Goal: Task Accomplishment & Management: Manage account settings

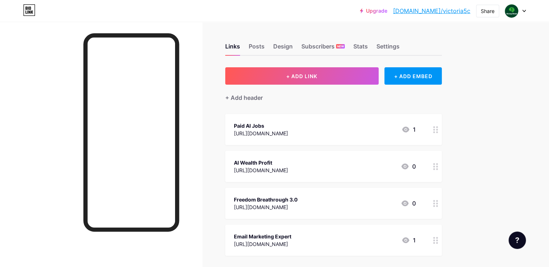
click at [438, 200] on circle at bounding box center [437, 201] width 2 height 2
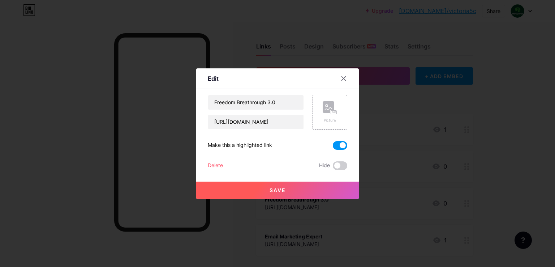
click at [212, 167] on div "Delete" at bounding box center [215, 165] width 15 height 9
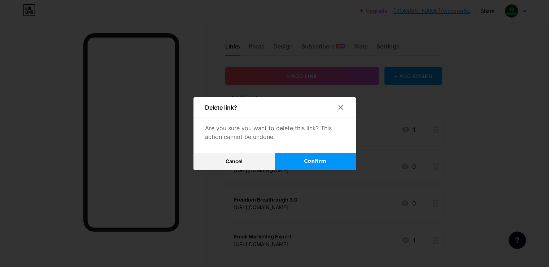
click at [321, 160] on span "Confirm" at bounding box center [315, 161] width 22 height 8
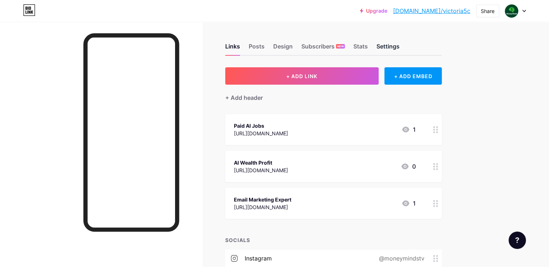
click at [400, 45] on div "Settings" at bounding box center [388, 48] width 23 height 13
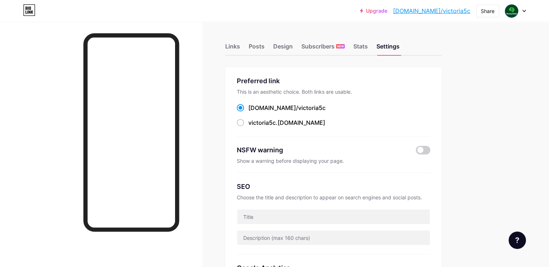
click at [384, 47] on div "Links Posts Design Subscribers NEW Stats Settings" at bounding box center [333, 42] width 217 height 25
click at [368, 46] on div "Stats" at bounding box center [361, 48] width 14 height 13
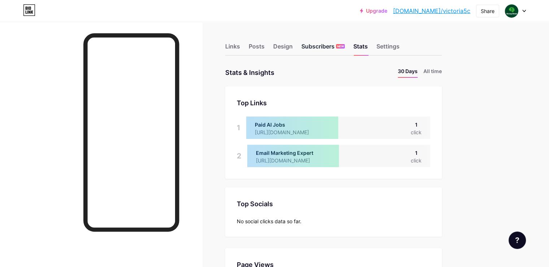
click at [345, 47] on div "Subscribers NEW" at bounding box center [323, 48] width 43 height 13
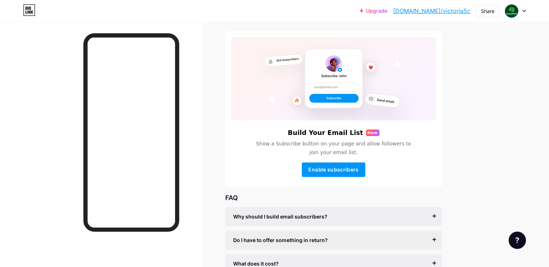
scroll to position [78, 0]
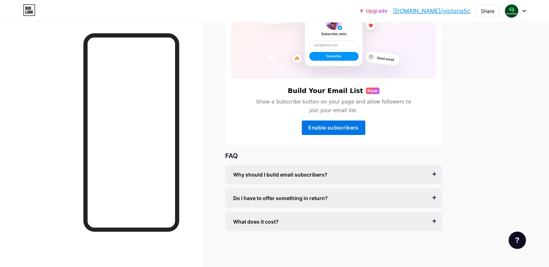
click at [359, 125] on span "Enable subscribers" at bounding box center [334, 127] width 50 height 6
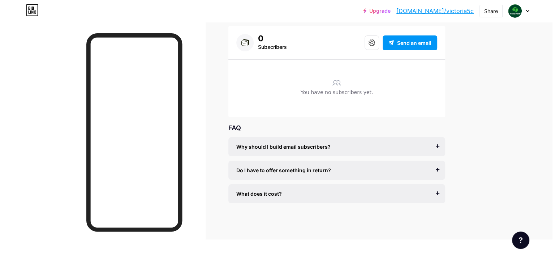
scroll to position [13, 0]
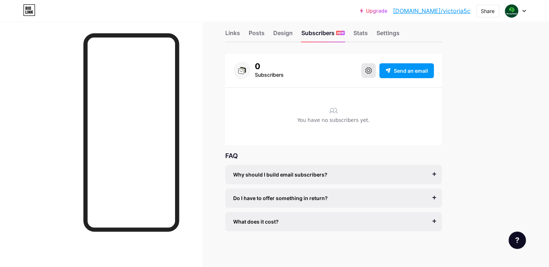
click at [372, 71] on icon at bounding box center [369, 70] width 7 height 7
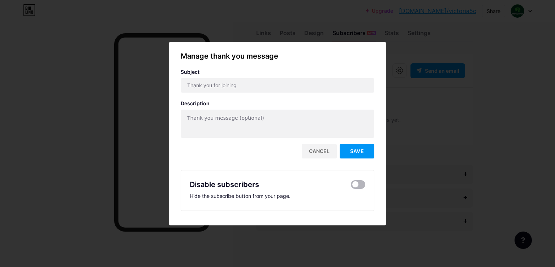
click at [360, 183] on span at bounding box center [358, 184] width 14 height 9
click at [351, 186] on input "checkbox" at bounding box center [351, 186] width 0 height 0
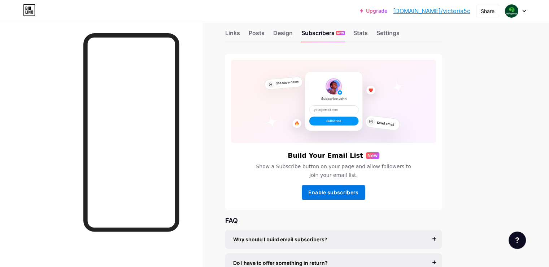
click at [366, 194] on button "Enable subscribers" at bounding box center [334, 192] width 64 height 14
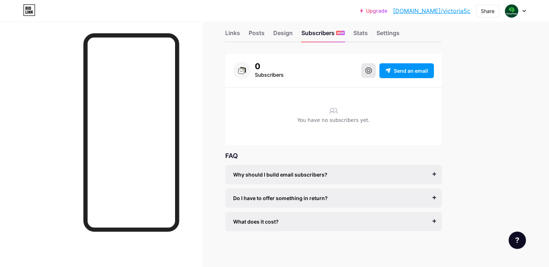
click at [372, 71] on icon at bounding box center [369, 70] width 7 height 7
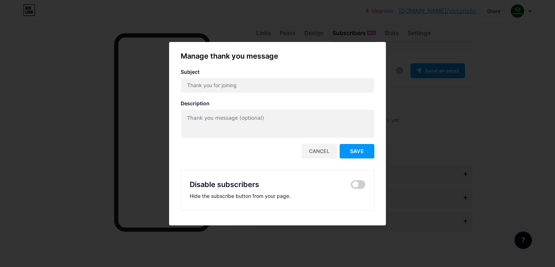
click at [423, 95] on div at bounding box center [277, 133] width 555 height 267
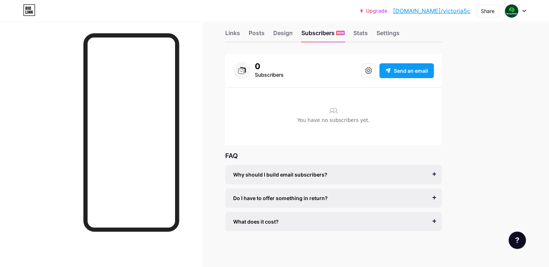
click at [428, 67] on span "Send an email" at bounding box center [411, 71] width 34 height 8
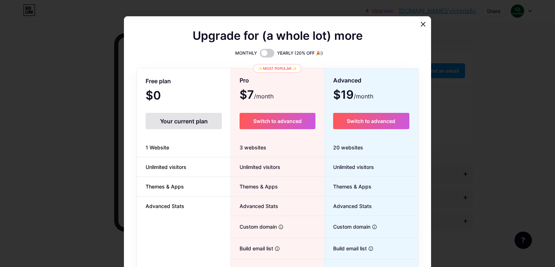
click at [188, 120] on div "Your current plan" at bounding box center [184, 121] width 76 height 16
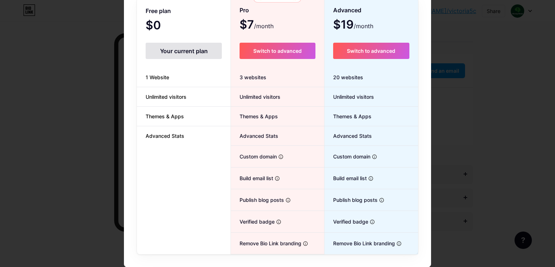
click at [181, 55] on div "Your current plan" at bounding box center [184, 51] width 76 height 16
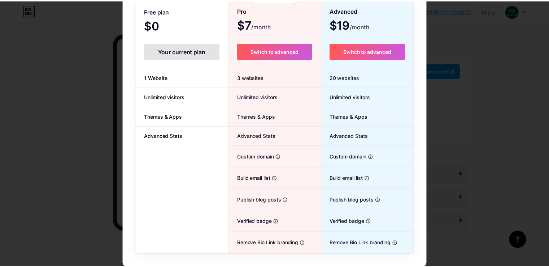
scroll to position [0, 0]
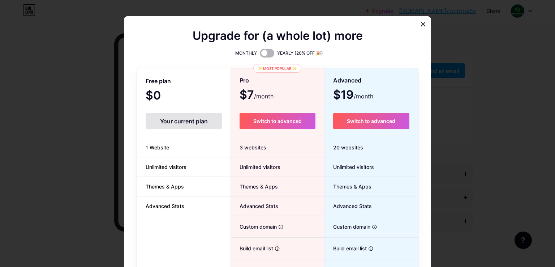
click at [267, 55] on span at bounding box center [267, 53] width 14 height 9
click at [260, 55] on input "checkbox" at bounding box center [260, 55] width 0 height 0
click at [260, 54] on span at bounding box center [267, 53] width 14 height 9
click at [260, 55] on input "checkbox" at bounding box center [260, 55] width 0 height 0
click at [423, 24] on div at bounding box center [423, 24] width 13 height 13
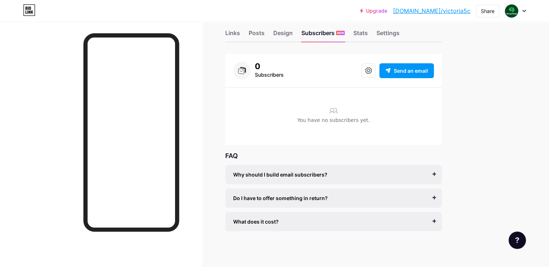
click at [525, 12] on icon at bounding box center [525, 11] width 4 height 3
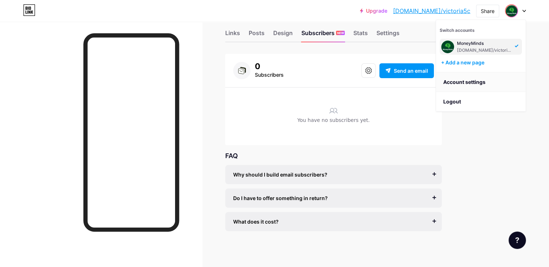
click at [452, 76] on link "Account settings" at bounding box center [481, 82] width 90 height 20
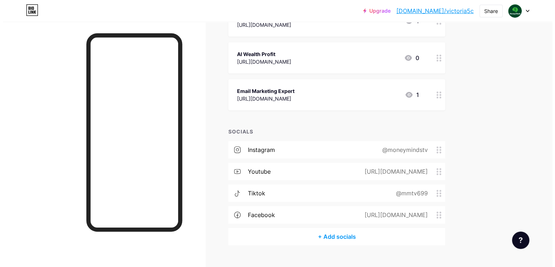
scroll to position [36, 0]
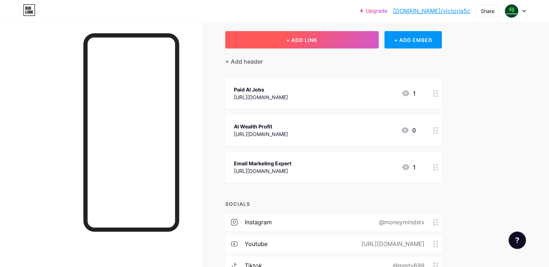
click at [355, 39] on button "+ ADD LINK" at bounding box center [302, 39] width 154 height 17
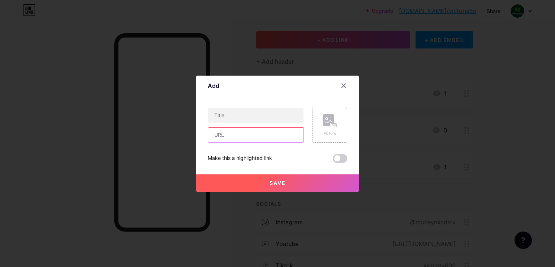
click at [221, 135] on input "text" at bounding box center [255, 135] width 95 height 14
paste input "[URL][DOMAIN_NAME]"
type input "[URL][DOMAIN_NAME]"
click at [344, 158] on span at bounding box center [340, 158] width 14 height 9
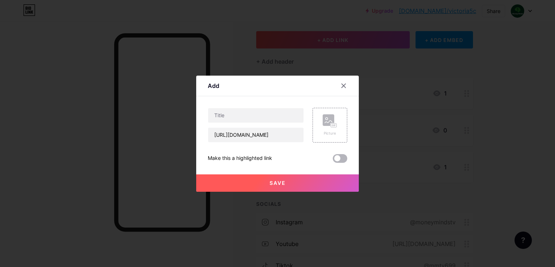
click at [333, 160] on input "checkbox" at bounding box center [333, 160] width 0 height 0
click at [225, 115] on input "text" at bounding box center [255, 115] width 95 height 14
paste input "Become A Successful Social Media Influencer"
drag, startPoint x: 295, startPoint y: 116, endPoint x: 178, endPoint y: 116, distance: 116.3
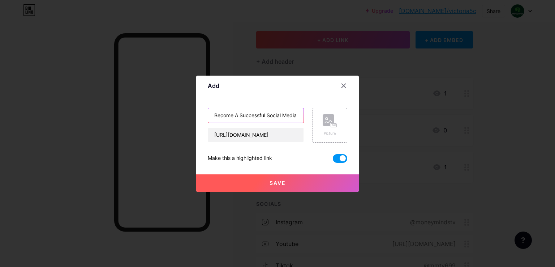
click at [178, 116] on div "Add Content YouTube Play YouTube video without leaving your page. ADD Vimeo Pla…" at bounding box center [277, 133] width 555 height 267
type input "Become A Successful Social Media Influencer"
click at [258, 184] on button "Save" at bounding box center [277, 182] width 163 height 17
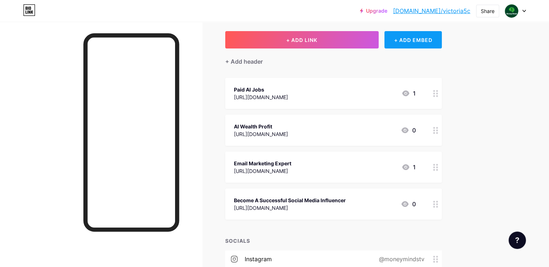
click at [442, 41] on div "+ ADD EMBED" at bounding box center [413, 39] width 57 height 17
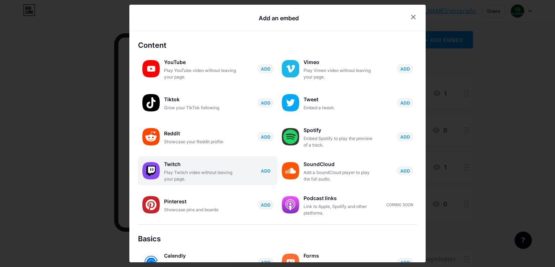
scroll to position [111, 0]
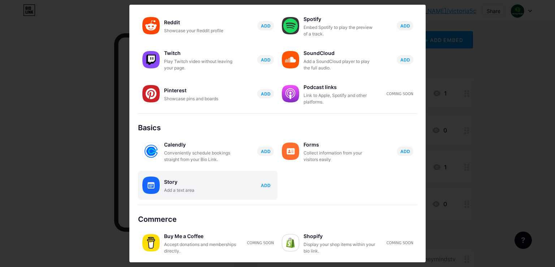
click at [268, 184] on button "ADD" at bounding box center [265, 184] width 17 height 9
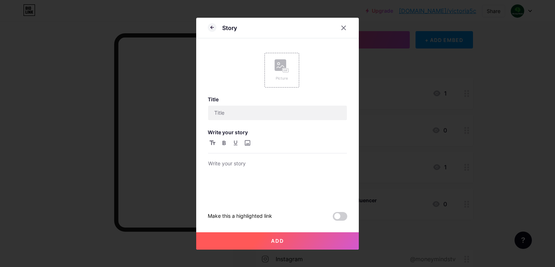
scroll to position [0, 0]
click at [341, 29] on icon at bounding box center [344, 28] width 6 height 6
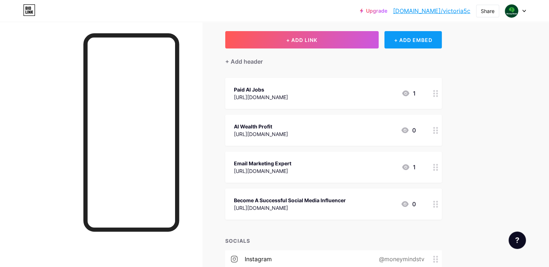
click at [425, 39] on div "+ ADD EMBED" at bounding box center [413, 39] width 57 height 17
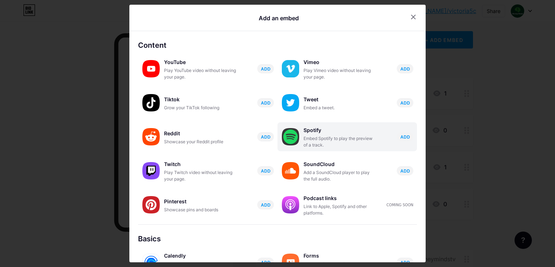
scroll to position [72, 0]
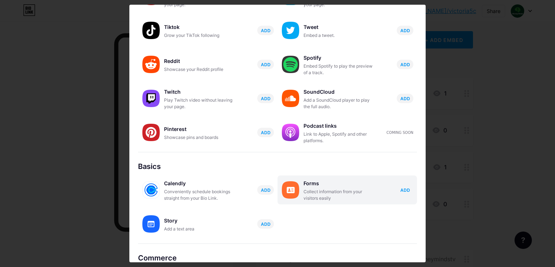
click at [400, 188] on span "ADD" at bounding box center [405, 190] width 10 height 6
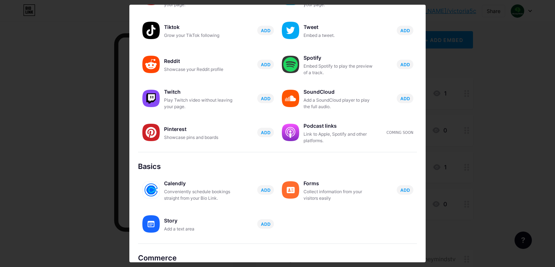
scroll to position [0, 0]
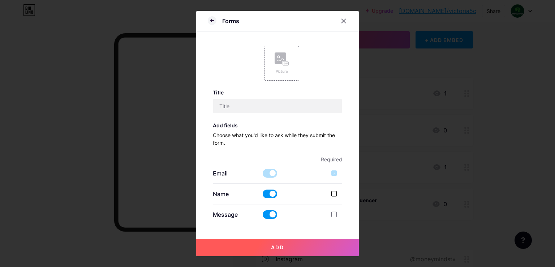
click at [335, 193] on label at bounding box center [336, 193] width 11 height 7
click at [342, 197] on input "checkbox" at bounding box center [344, 199] width 5 height 5
checkbox input "true"
click at [335, 214] on label at bounding box center [336, 214] width 11 height 7
click at [342, 218] on input "checkbox" at bounding box center [344, 220] width 5 height 5
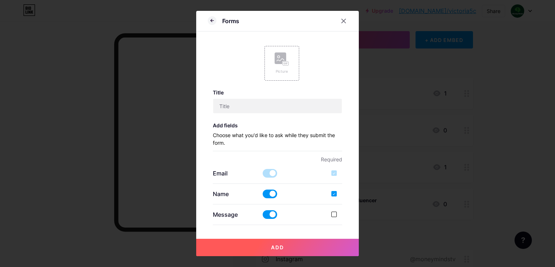
checkbox input "true"
click at [286, 63] on icon at bounding box center [286, 64] width 0 height 2
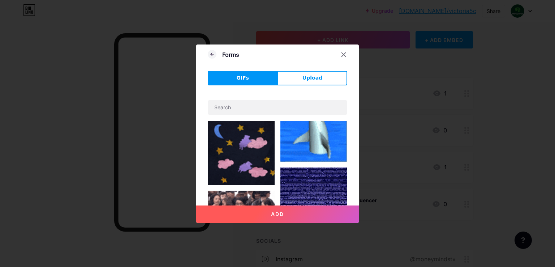
scroll to position [1228, 0]
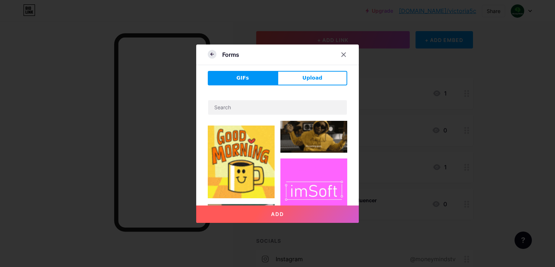
click at [208, 57] on icon at bounding box center [212, 54] width 9 height 9
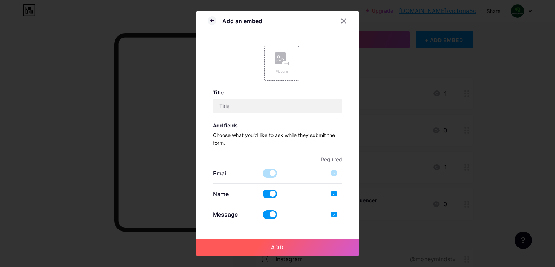
click at [263, 194] on span at bounding box center [270, 193] width 14 height 9
click at [263, 195] on input "checkbox" at bounding box center [263, 195] width 0 height 0
click at [264, 215] on span at bounding box center [270, 214] width 14 height 9
click at [263, 216] on input "checkbox" at bounding box center [263, 216] width 0 height 0
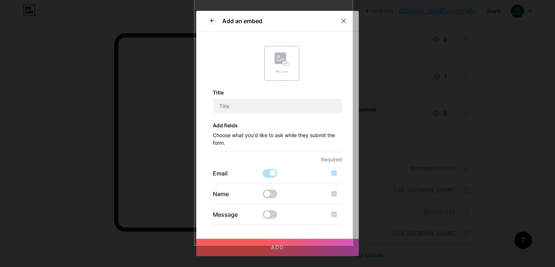
scroll to position [159, 0]
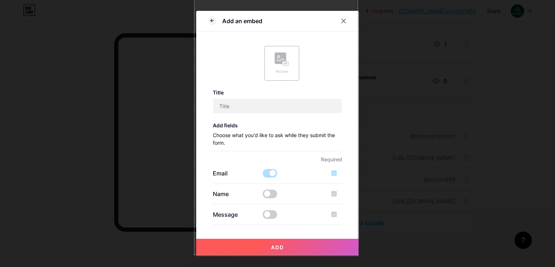
drag, startPoint x: 200, startPoint y: 12, endPoint x: 358, endPoint y: 254, distance: 289.3
click at [358, 254] on div "452 X 1011" at bounding box center [277, 54] width 555 height 426
click at [377, 233] on link "Capture" at bounding box center [374, 234] width 19 height 8
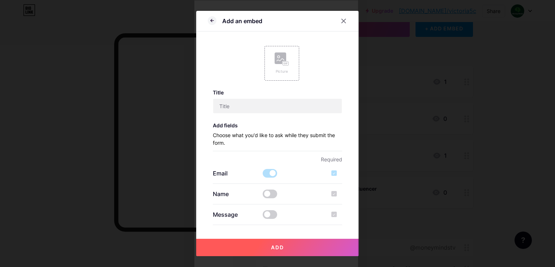
scroll to position [147, 0]
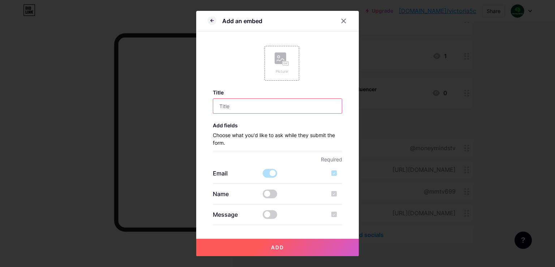
click at [227, 105] on input "text" at bounding box center [277, 106] width 129 height 14
paste input "Free Guide: How to Make Your First $500 Online Without Showing Your Face"
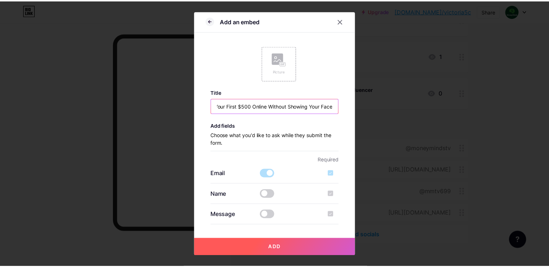
scroll to position [0, 0]
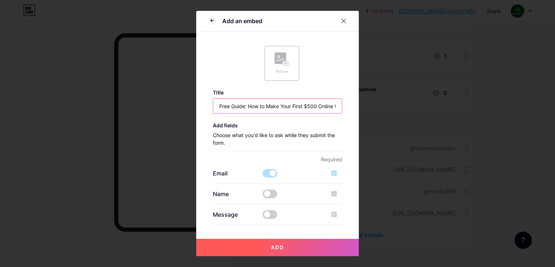
drag, startPoint x: 282, startPoint y: 105, endPoint x: 172, endPoint y: 107, distance: 109.5
click at [172, 107] on div "Add an embed Picture Title Free Guide: How to Make Your First $500 Online Witho…" at bounding box center [277, 133] width 555 height 267
type input "Free Guide: How to Make Your First $500 Online Without Showing Your Face"
click at [271, 245] on span "Add" at bounding box center [277, 247] width 13 height 6
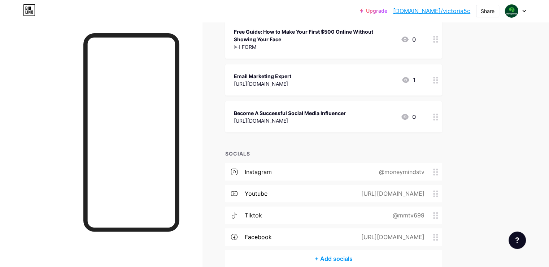
scroll to position [95, 0]
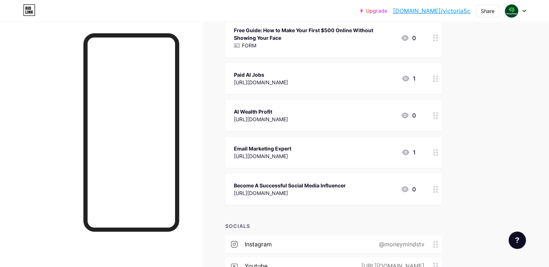
drag, startPoint x: 376, startPoint y: 154, endPoint x: 373, endPoint y: 73, distance: 81.0
click at [373, 73] on span "Free Guide: How to Make Your First $500 Online Without Showing Your Face FORM 0…" at bounding box center [333, 111] width 217 height 186
click at [508, 98] on div "Upgrade [DOMAIN_NAME]/[PERSON_NAME]... [DOMAIN_NAME]/victoria5c Share Switch ac…" at bounding box center [274, 140] width 549 height 471
click at [76, 156] on div at bounding box center [101, 155] width 202 height 267
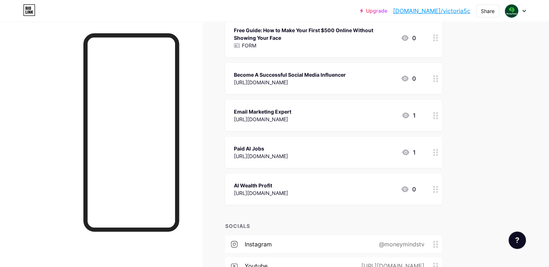
scroll to position [0, 0]
